Goal: Check status

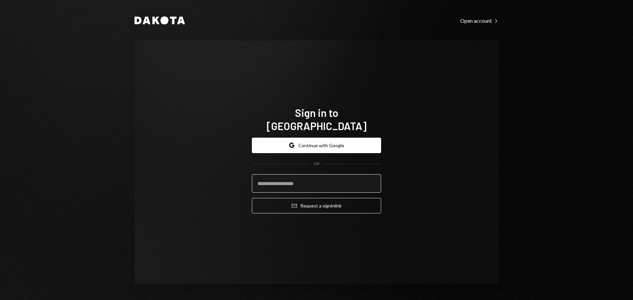
click at [278, 179] on input "email" at bounding box center [316, 183] width 129 height 18
type input "**********"
click at [252, 198] on button "Email Request a sign in link" at bounding box center [316, 205] width 129 height 15
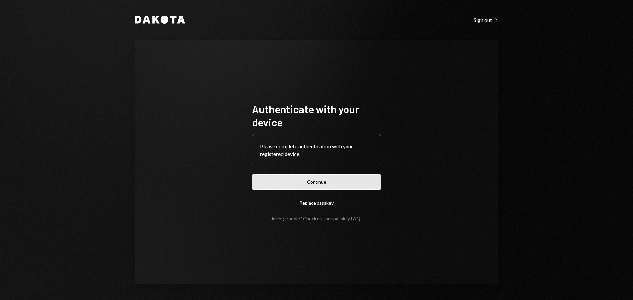
click at [264, 179] on button "Continue" at bounding box center [316, 181] width 129 height 15
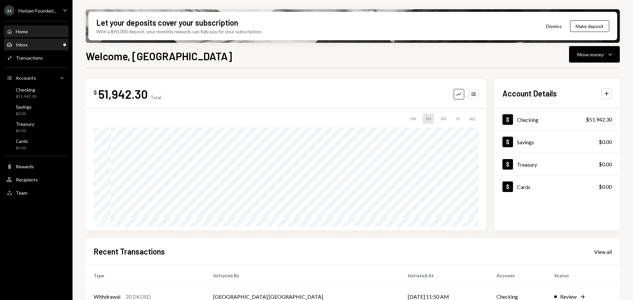
click at [40, 42] on div "Inbox Inbox" at bounding box center [36, 45] width 59 height 6
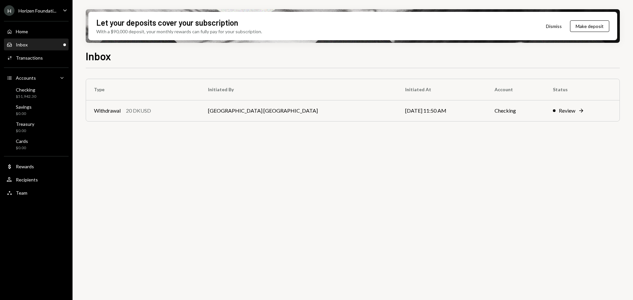
click at [42, 12] on div "Horizen Foundati..." at bounding box center [37, 11] width 38 height 6
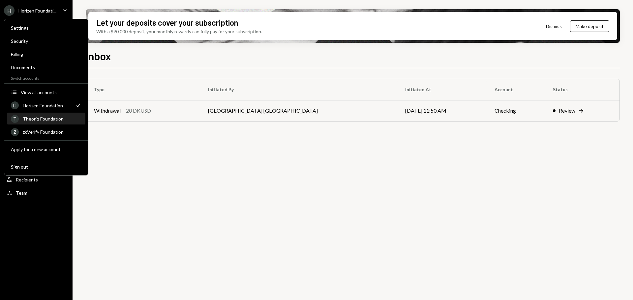
click at [47, 121] on div "Theoriq Foundation" at bounding box center [52, 119] width 59 height 6
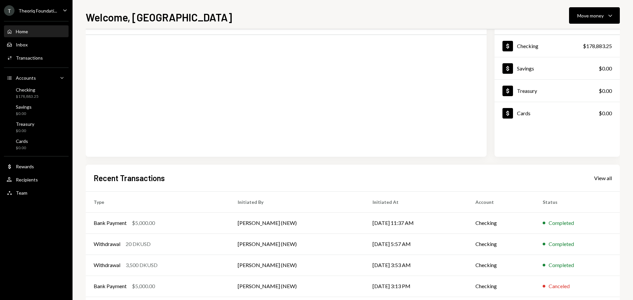
scroll to position [66, 0]
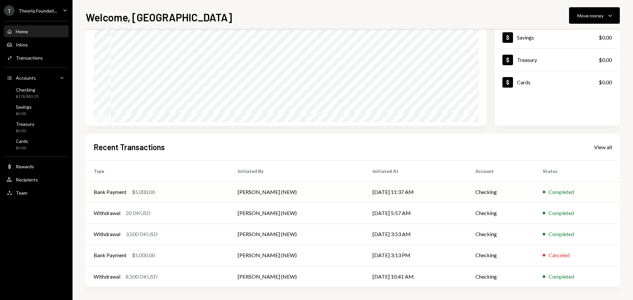
click at [178, 193] on div "Bank Payment $5,000.00" at bounding box center [158, 192] width 128 height 8
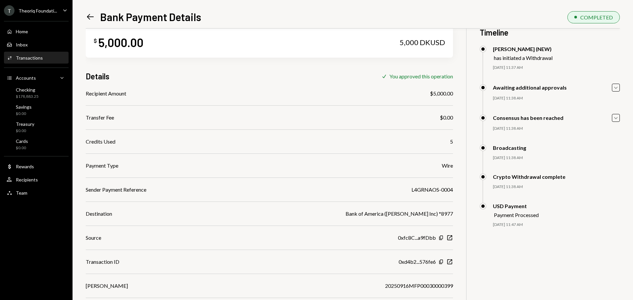
scroll to position [29, 0]
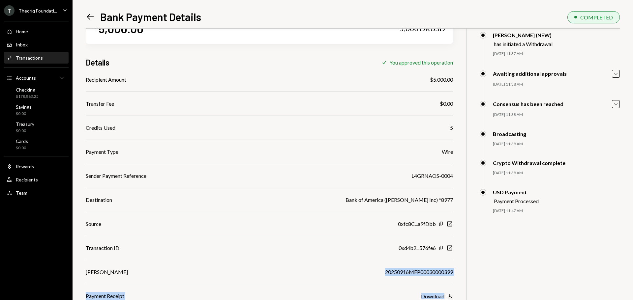
drag, startPoint x: 385, startPoint y: 272, endPoint x: 461, endPoint y: 275, distance: 76.8
click at [462, 275] on div "$ 5,000.00 5,000 DKUSD Details Check You approved this operation Recipient Amou…" at bounding box center [353, 150] width 534 height 300
click at [448, 273] on div "20250916MFP00030000399" at bounding box center [419, 272] width 68 height 8
drag, startPoint x: 453, startPoint y: 273, endPoint x: 384, endPoint y: 273, distance: 69.2
click at [384, 273] on div "$ 5,000.00 5,000 DKUSD Details Check You approved this operation Recipient Amou…" at bounding box center [353, 150] width 534 height 300
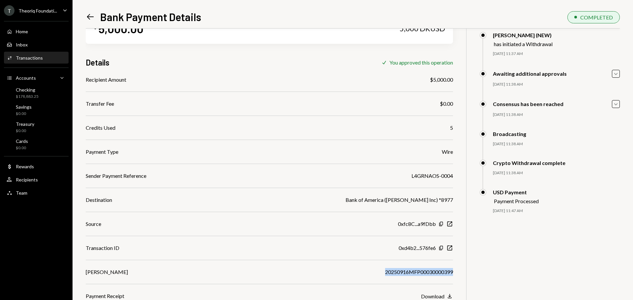
copy div "20250916MFP00030000399"
click at [433, 274] on div "20250916MFP00030000399" at bounding box center [419, 272] width 68 height 8
click at [402, 274] on div "20250916MFP00030000399" at bounding box center [419, 272] width 68 height 8
click at [36, 34] on div "Home Home" at bounding box center [36, 32] width 59 height 6
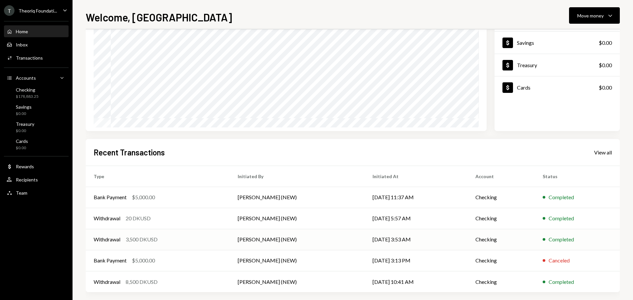
scroll to position [66, 0]
